Goal: Navigation & Orientation: Find specific page/section

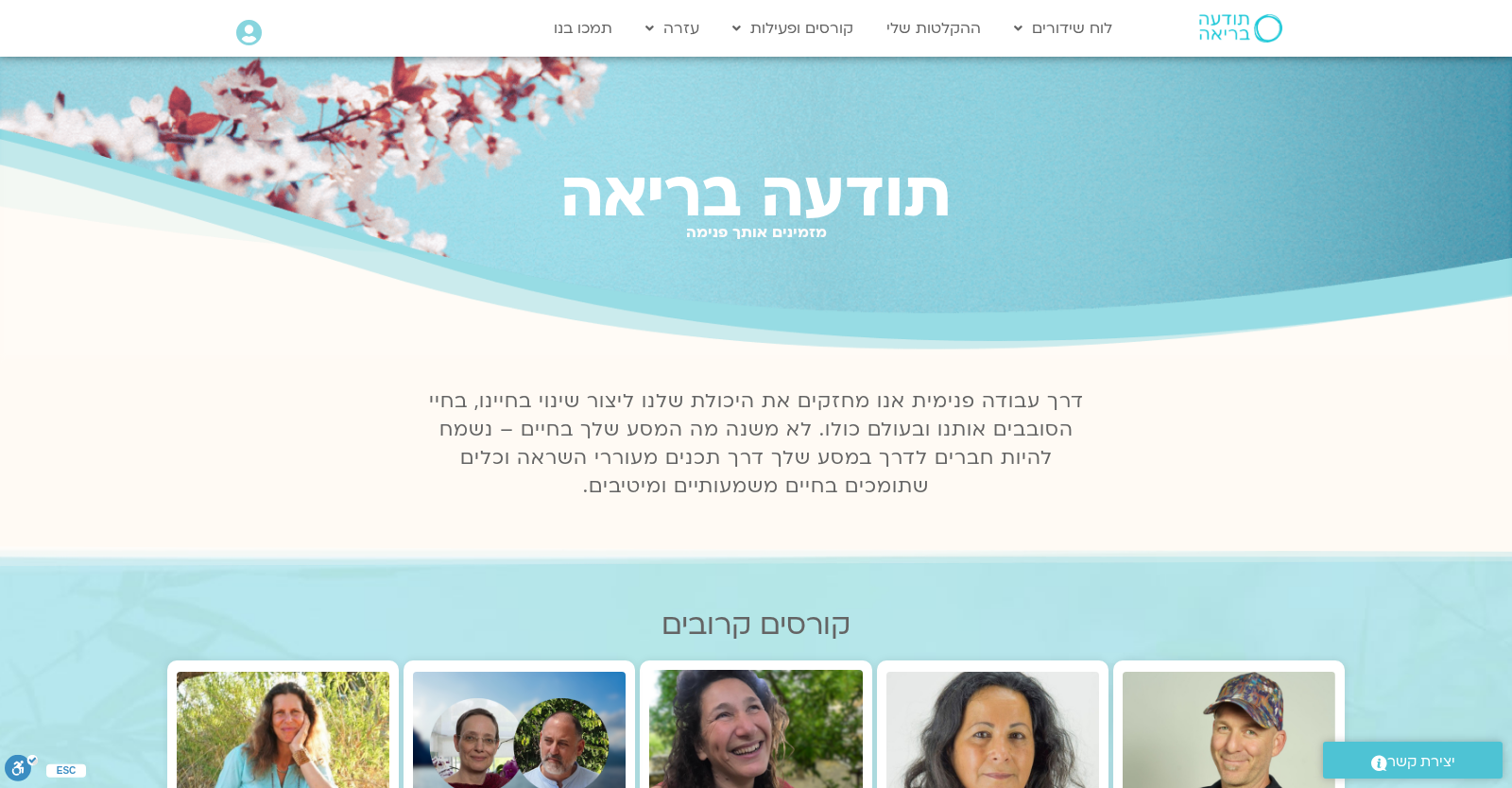
click at [721, 714] on img at bounding box center [755, 744] width 212 height 149
click at [259, 28] on icon at bounding box center [248, 33] width 26 height 27
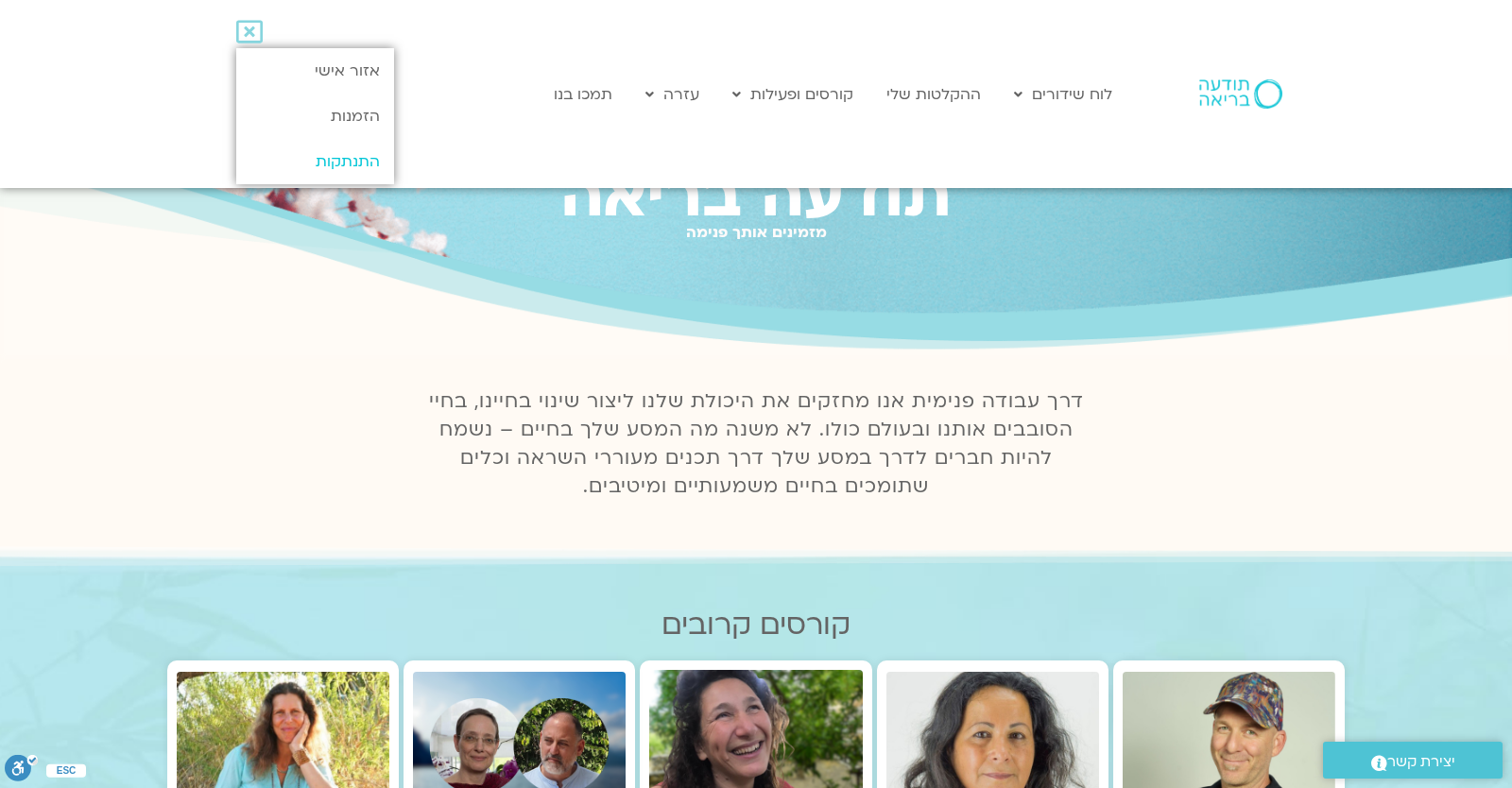
click at [338, 151] on link "התנתקות" at bounding box center [315, 162] width 158 height 46
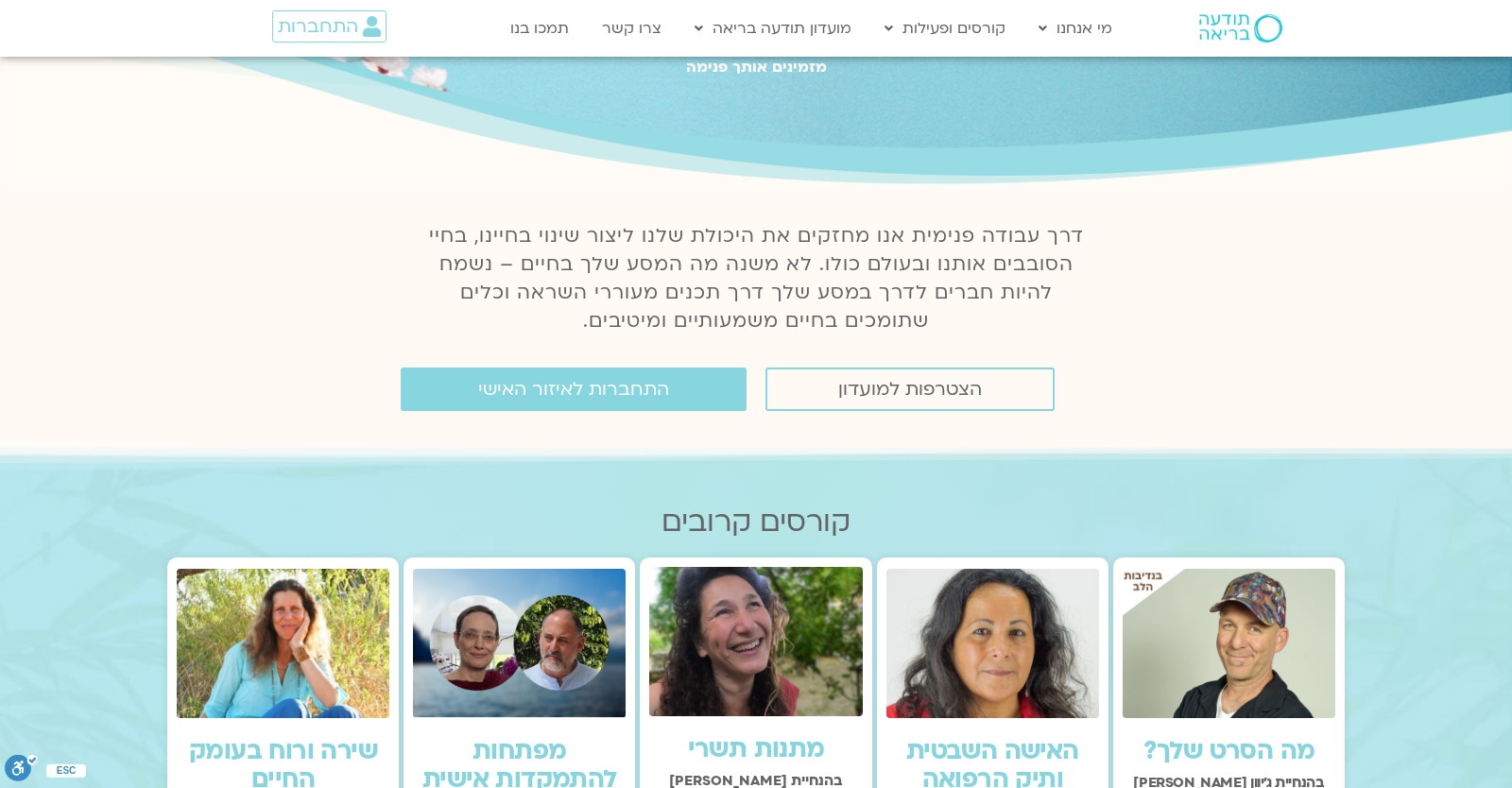
scroll to position [166, 0]
click at [1016, 658] on img at bounding box center [992, 643] width 212 height 149
click at [598, 719] on div "מפתחות להתמקדות אישית" at bounding box center [519, 760] width 212 height 85
drag, startPoint x: 518, startPoint y: 654, endPoint x: 520, endPoint y: 266, distance: 388.0
click at [518, 650] on img at bounding box center [519, 643] width 212 height 149
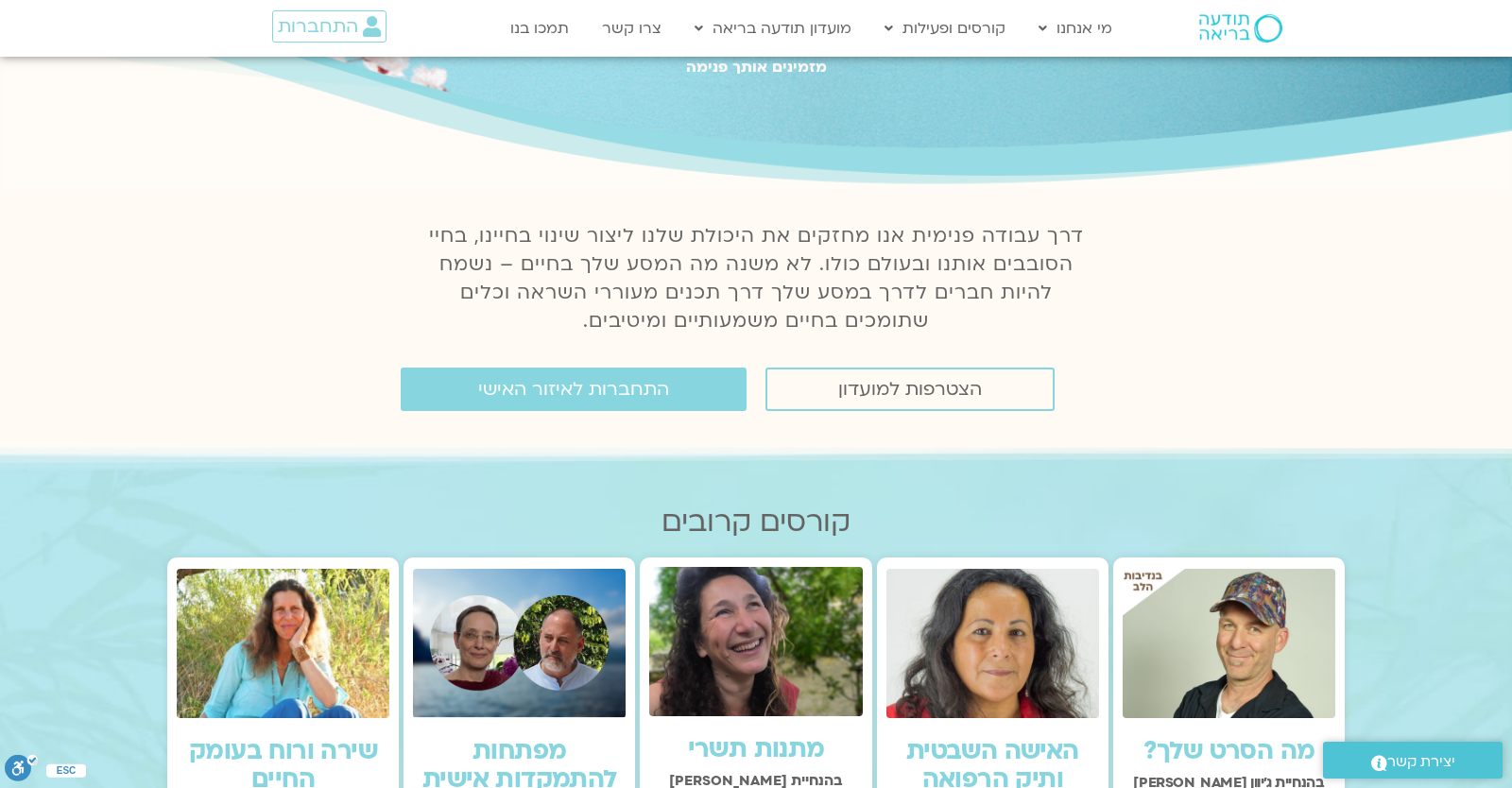
click at [295, 662] on img at bounding box center [283, 643] width 212 height 149
